Goal: Navigation & Orientation: Find specific page/section

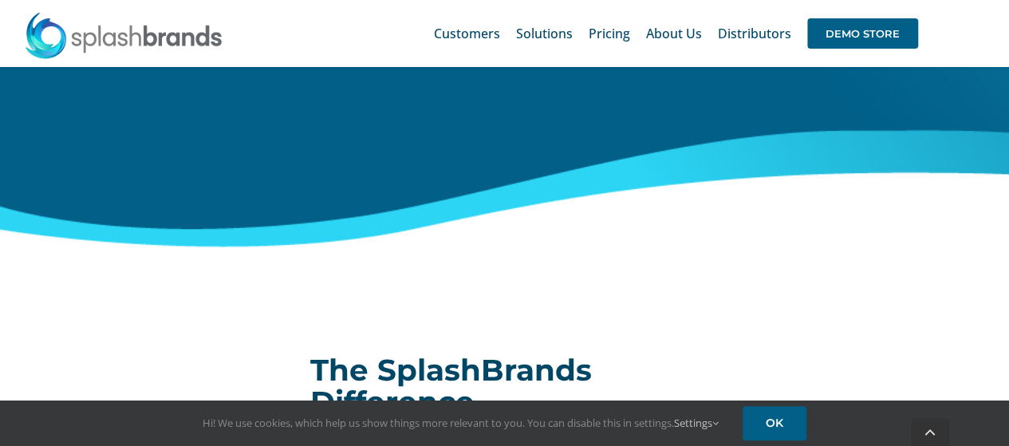
scroll to position [718, 0]
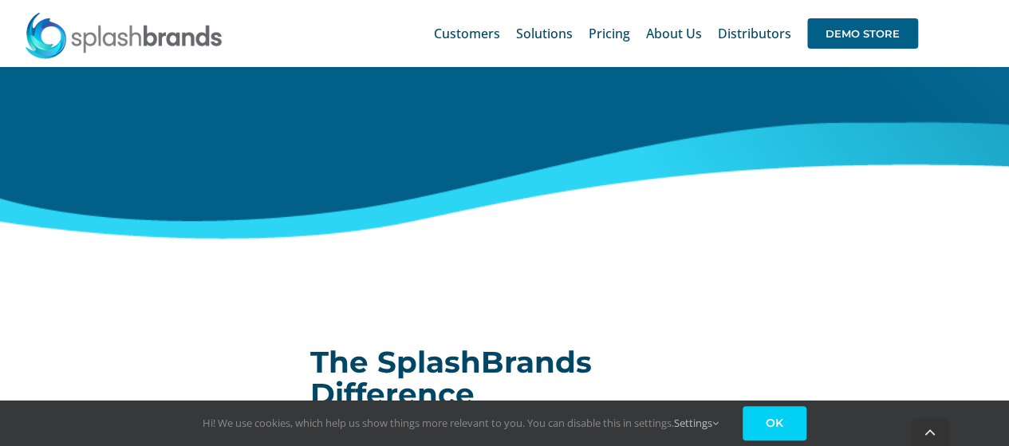
click at [784, 427] on link "OK" at bounding box center [774, 423] width 64 height 34
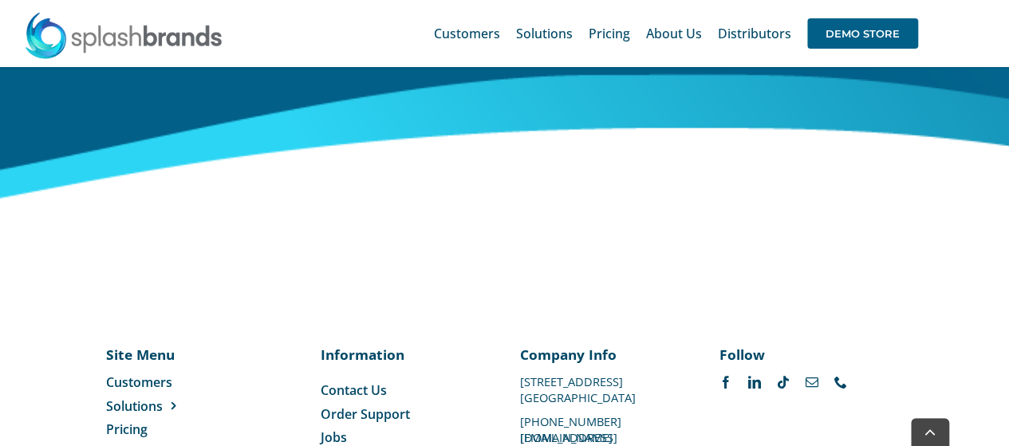
scroll to position [6766, 0]
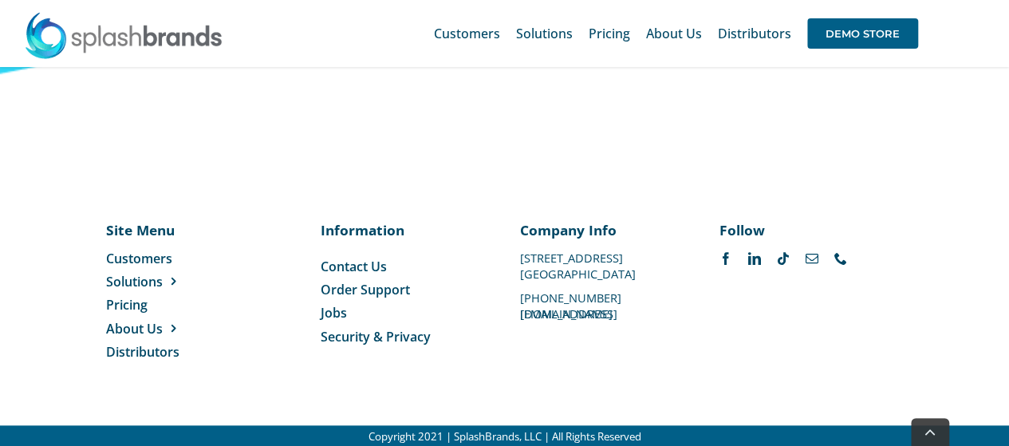
click at [339, 333] on span "Security & Privacy" at bounding box center [376, 337] width 110 height 18
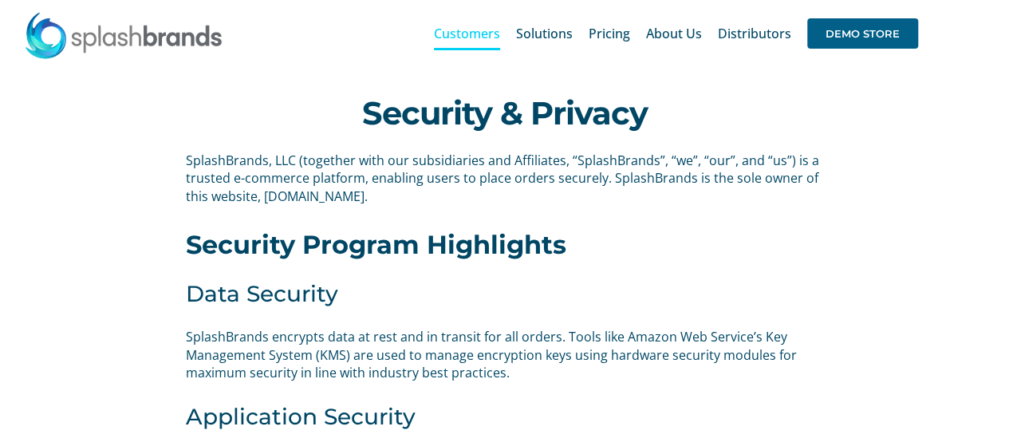
click at [477, 34] on span "Customers" at bounding box center [467, 33] width 66 height 13
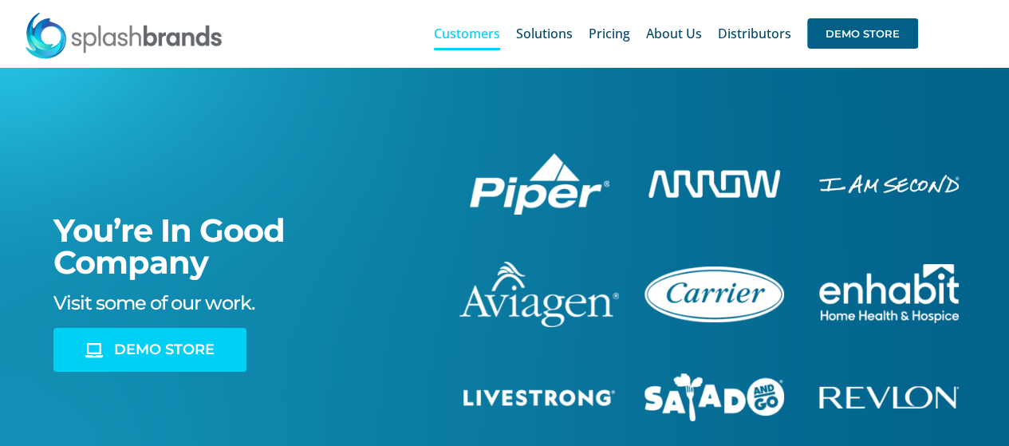
click at [175, 355] on span "DEMO STORE" at bounding box center [164, 349] width 100 height 17
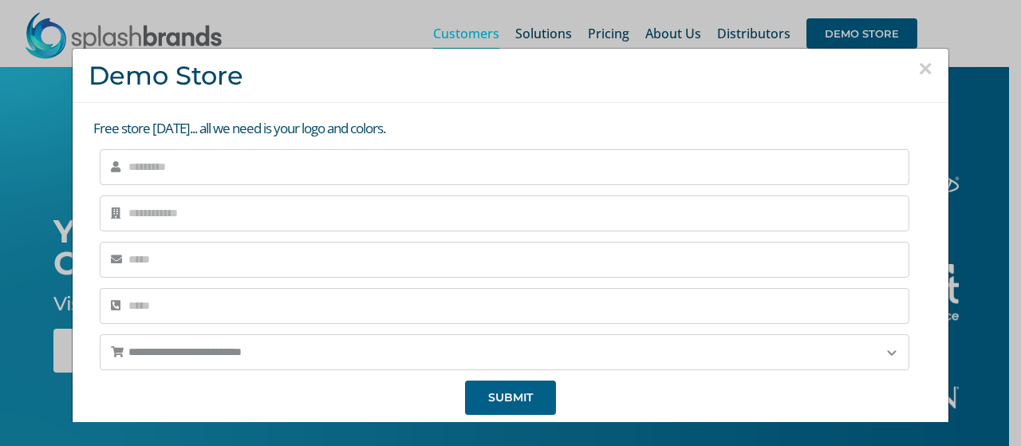
click at [918, 73] on button "×" at bounding box center [925, 69] width 14 height 24
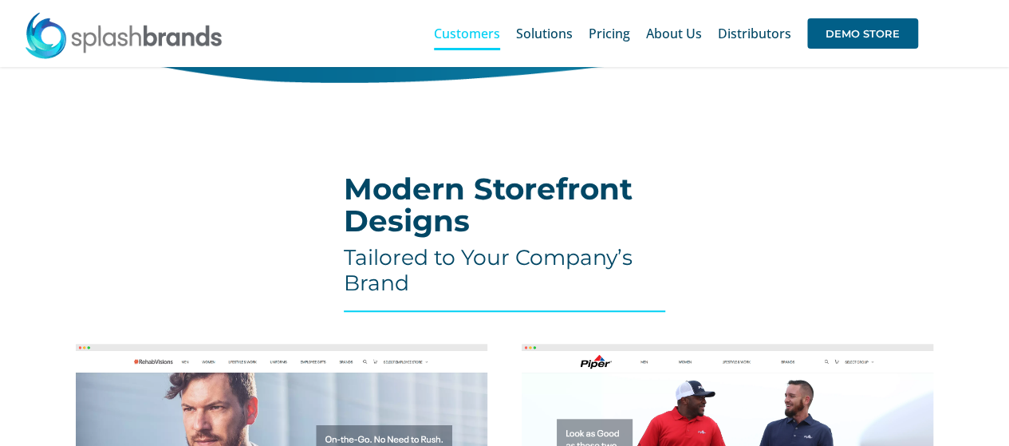
scroll to position [423, 0]
